Goal: Use online tool/utility: Utilize a website feature to perform a specific function

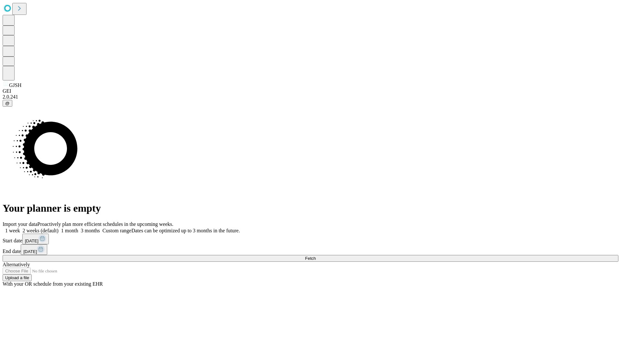
click at [316, 256] on span "Fetch" at bounding box center [310, 258] width 11 height 5
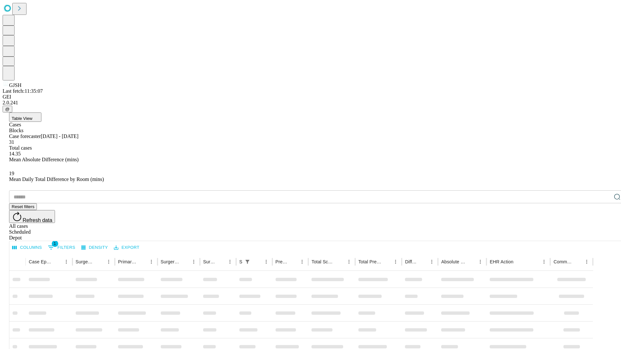
click at [32, 116] on span "Table View" at bounding box center [22, 118] width 21 height 5
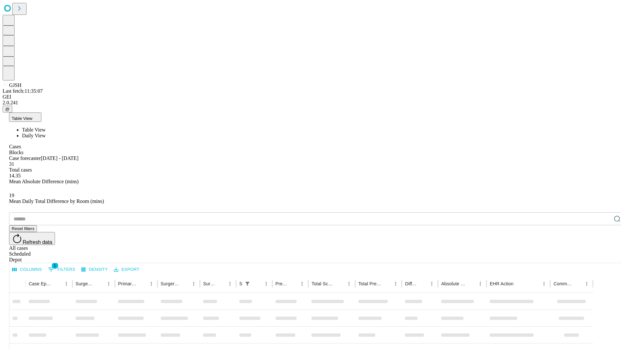
click at [46, 133] on span "Daily View" at bounding box center [34, 136] width 24 height 6
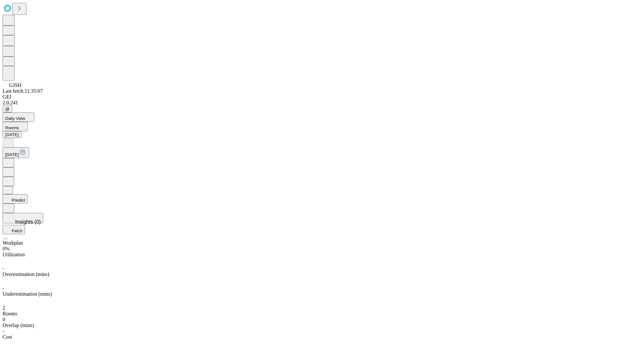
click at [28, 194] on button "Predict" at bounding box center [15, 198] width 25 height 9
